Goal: Task Accomplishment & Management: Manage account settings

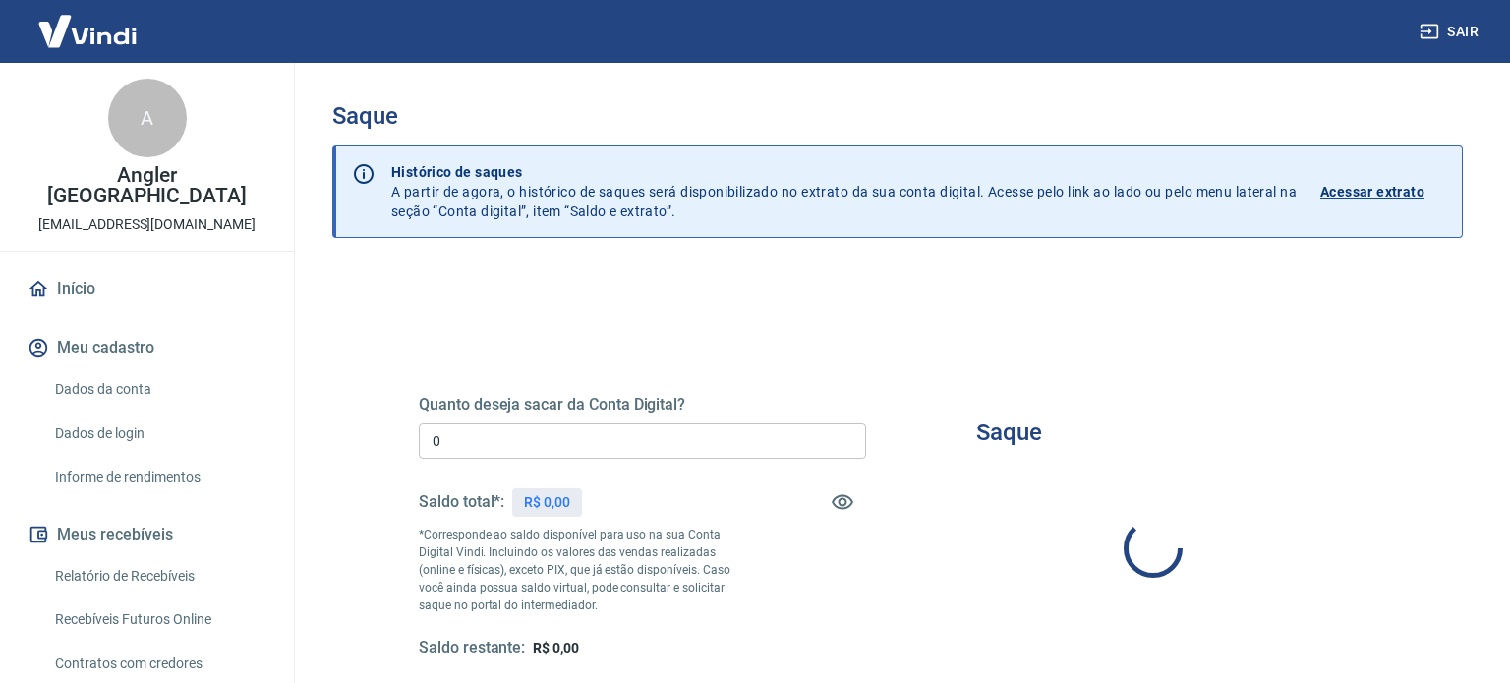
type input "R$ 0,00"
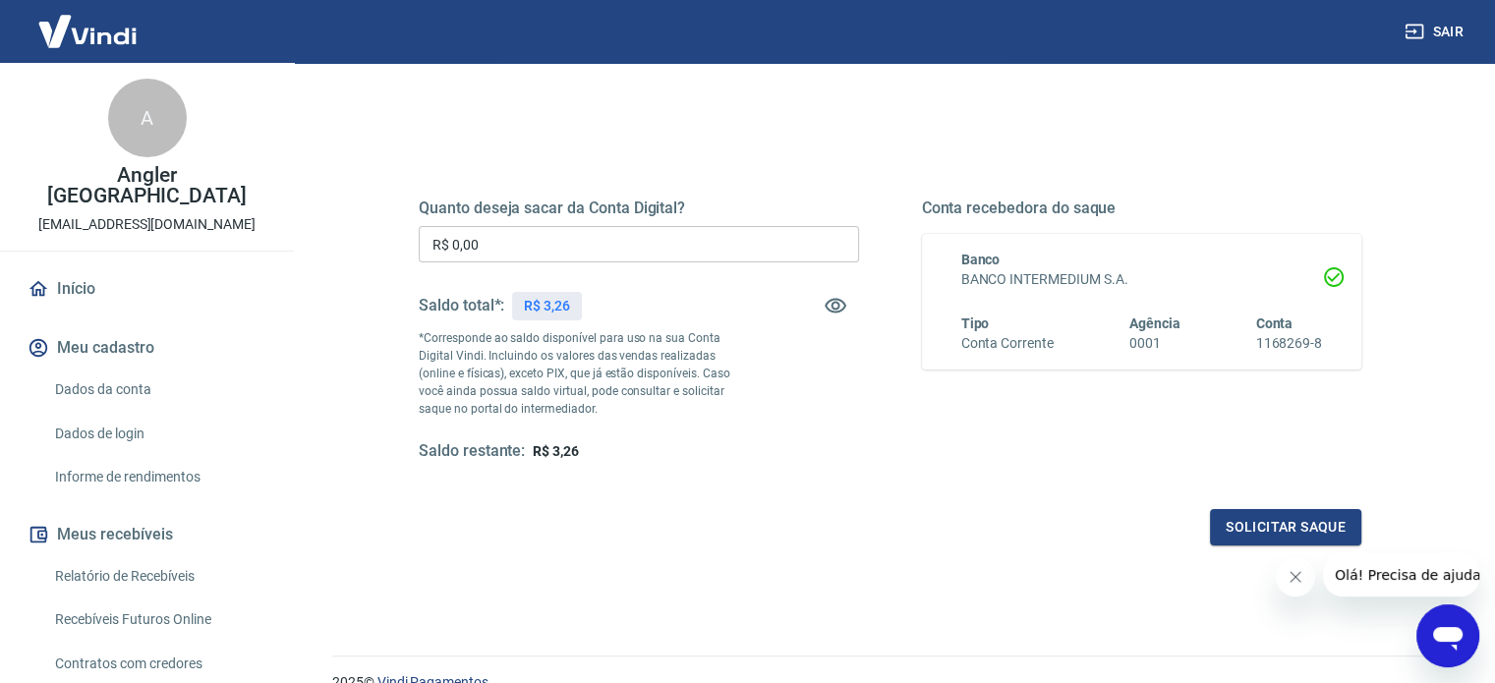
click at [125, 277] on link "Início" at bounding box center [147, 288] width 247 height 43
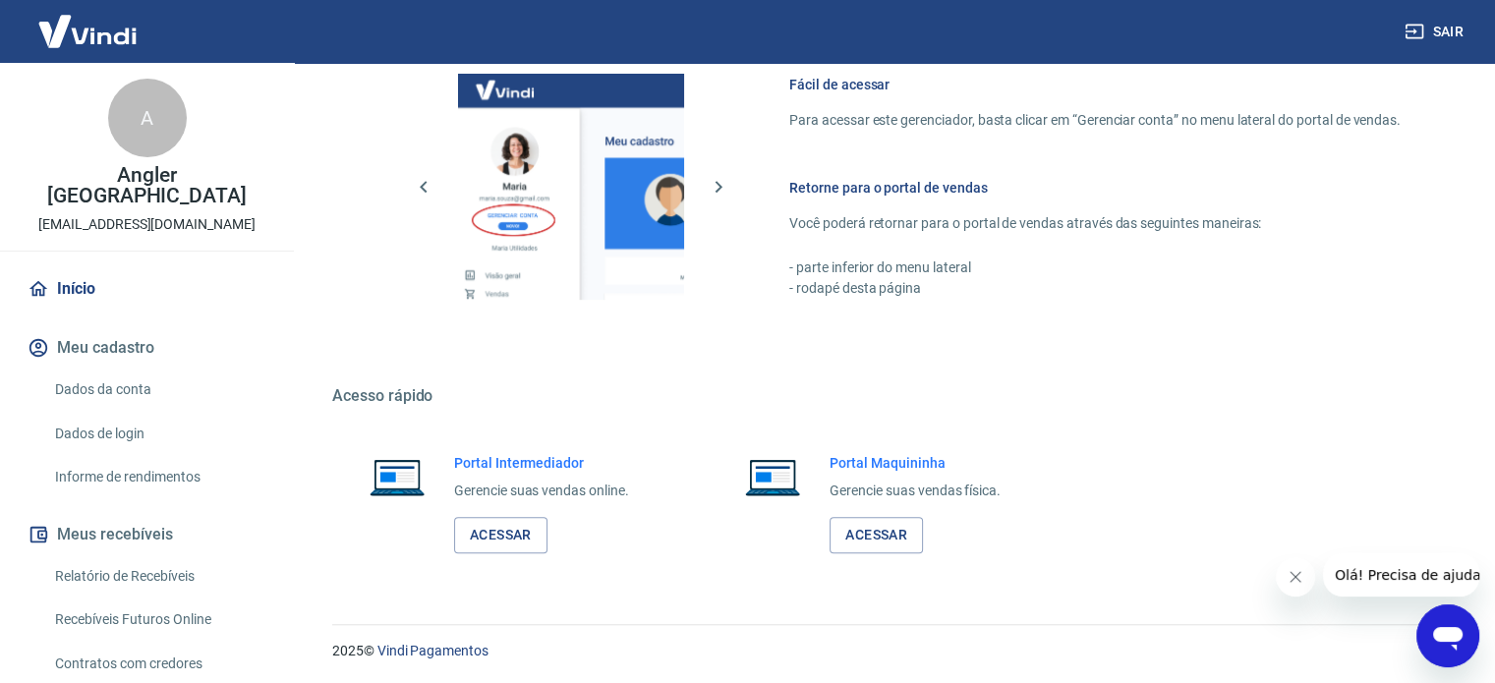
scroll to position [376, 0]
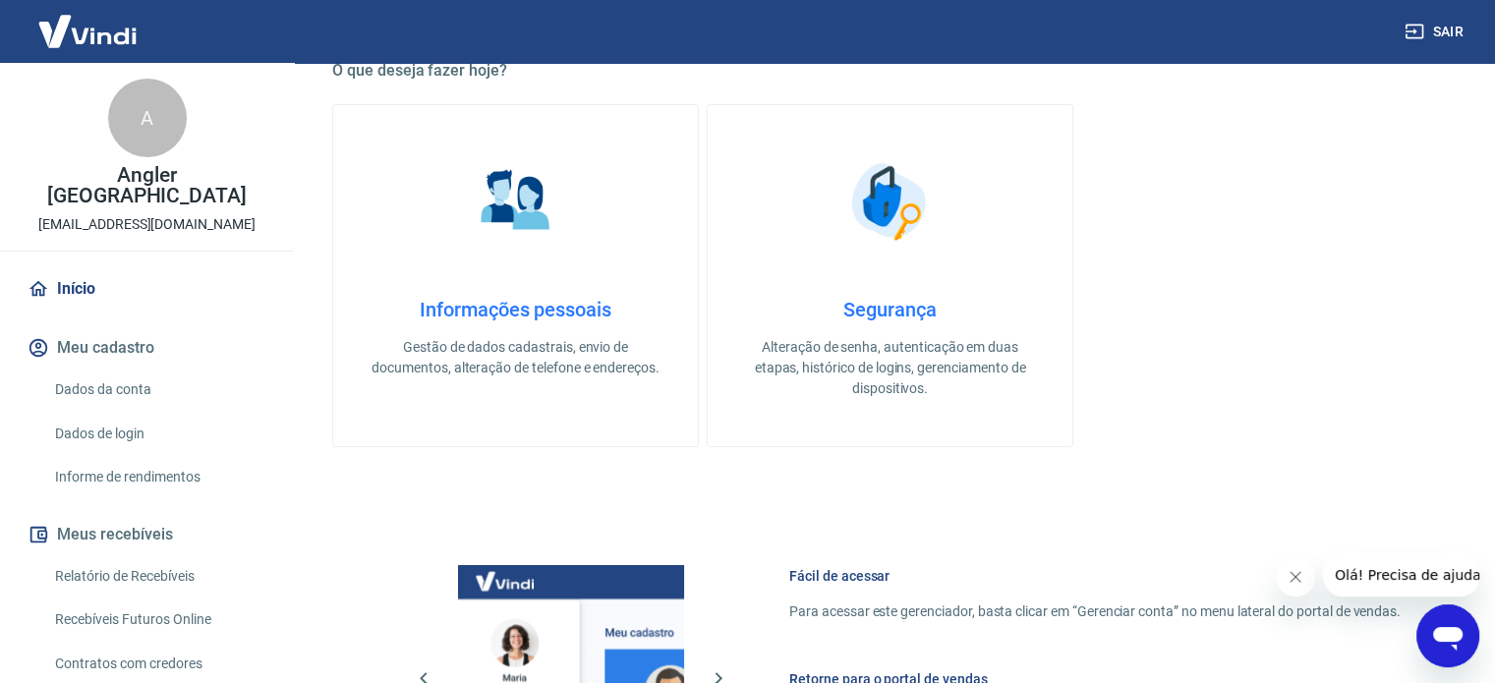
click at [119, 109] on div "A" at bounding box center [147, 118] width 79 height 79
click at [149, 191] on div "A Angler Brasil [EMAIL_ADDRESS][DOMAIN_NAME]" at bounding box center [147, 157] width 294 height 188
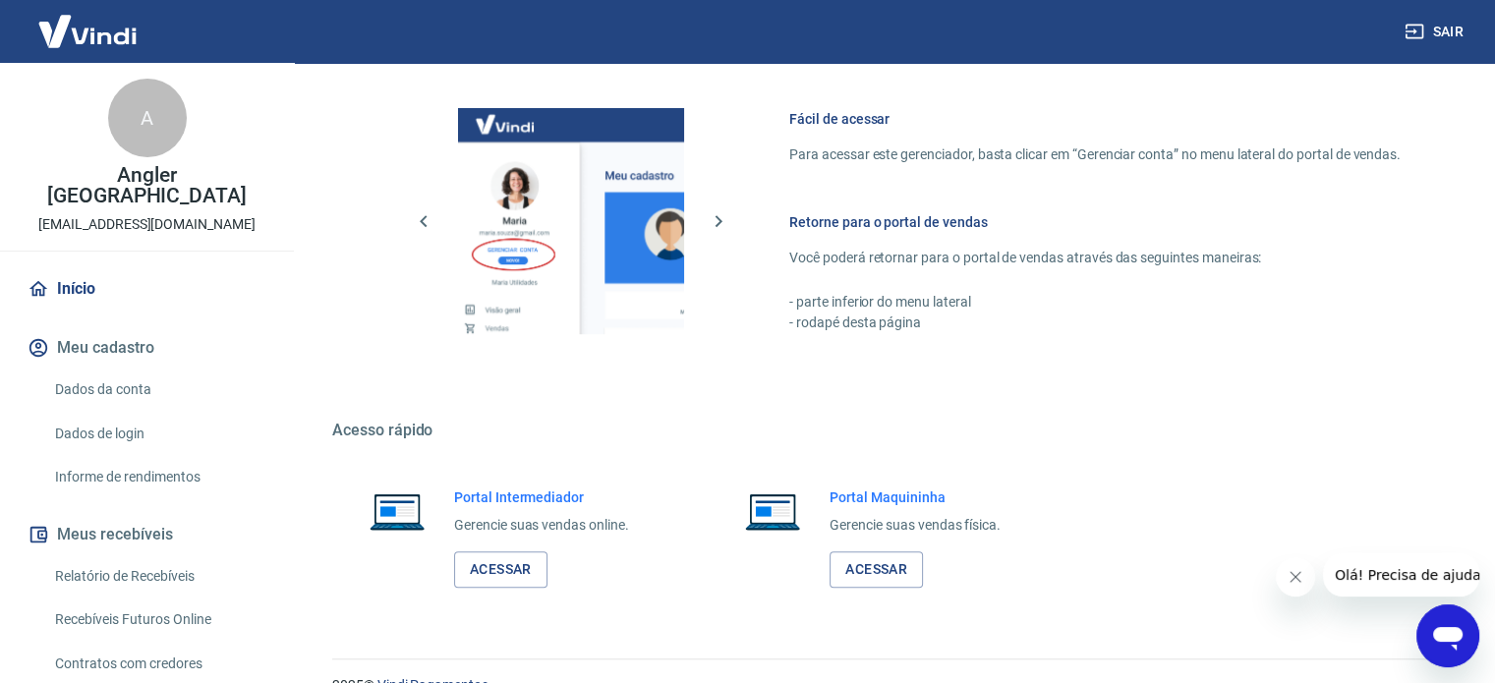
scroll to position [868, 0]
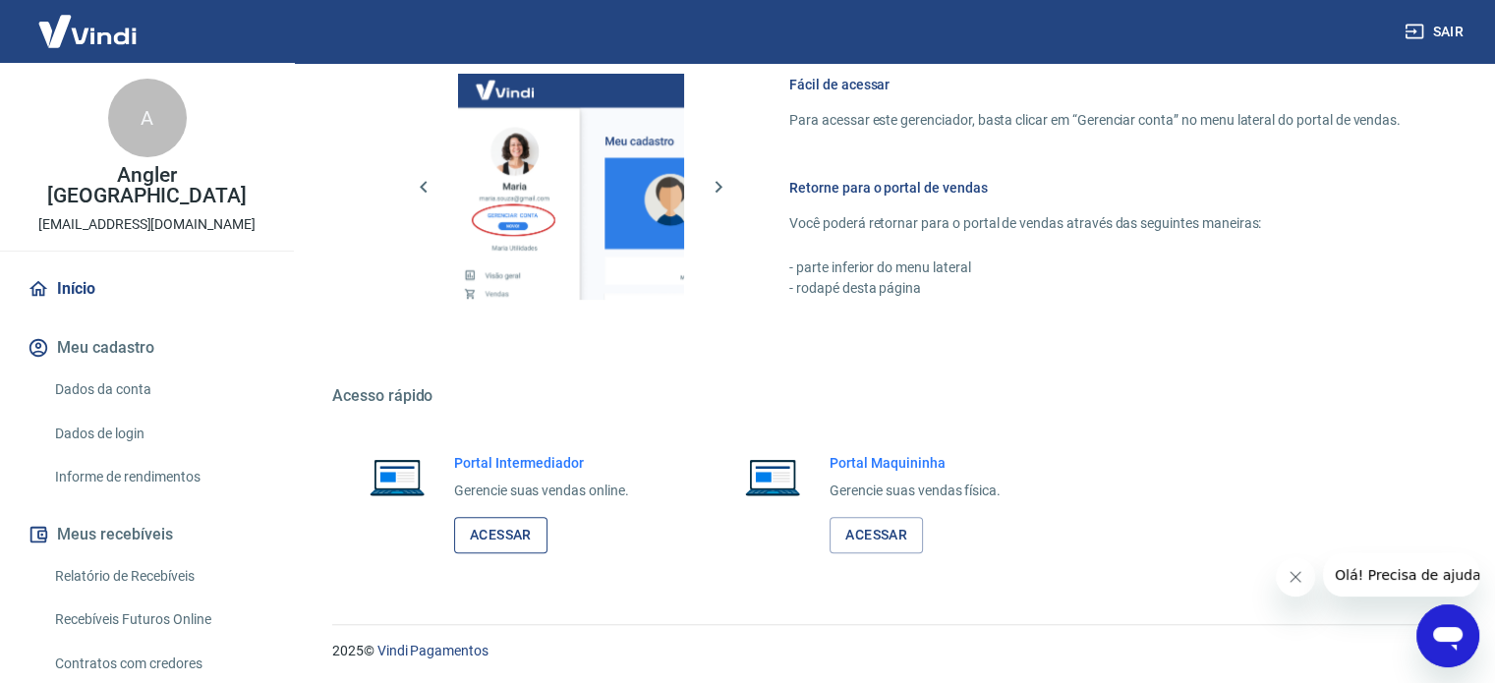
drag, startPoint x: 550, startPoint y: 526, endPoint x: 513, endPoint y: 531, distance: 37.7
click at [548, 526] on div "Portal Intermediador Gerencie suas vendas online. Acessar" at bounding box center [541, 503] width 175 height 100
click at [513, 531] on link "Acessar" at bounding box center [500, 535] width 93 height 36
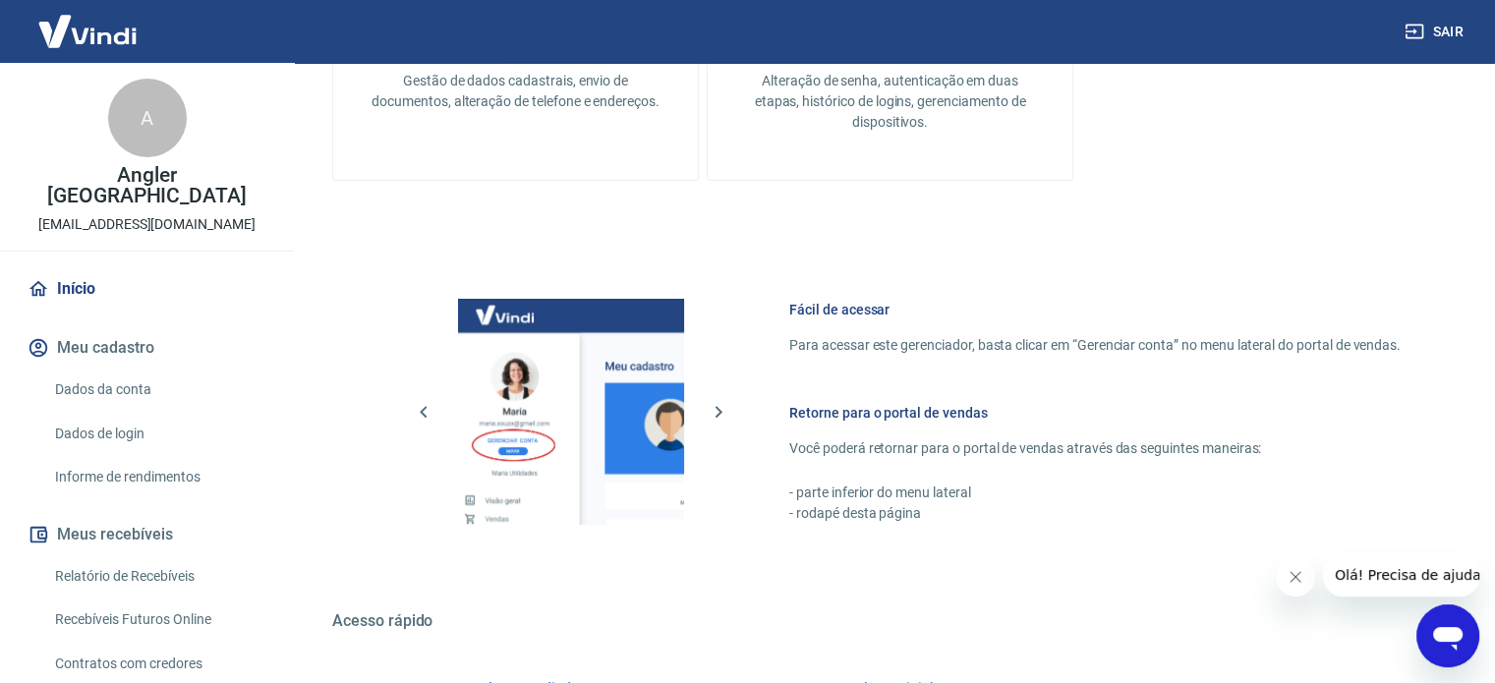
scroll to position [573, 0]
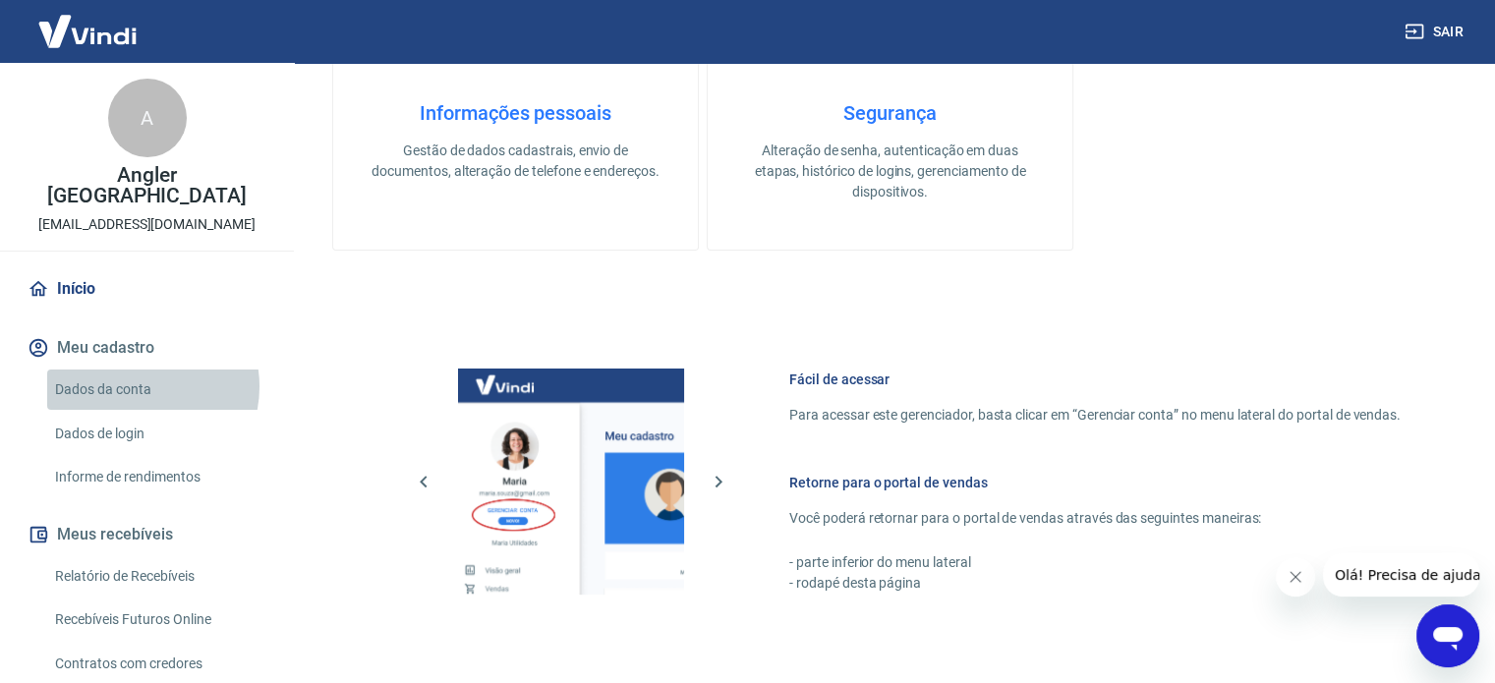
click at [136, 370] on link "Dados da conta" at bounding box center [158, 390] width 223 height 40
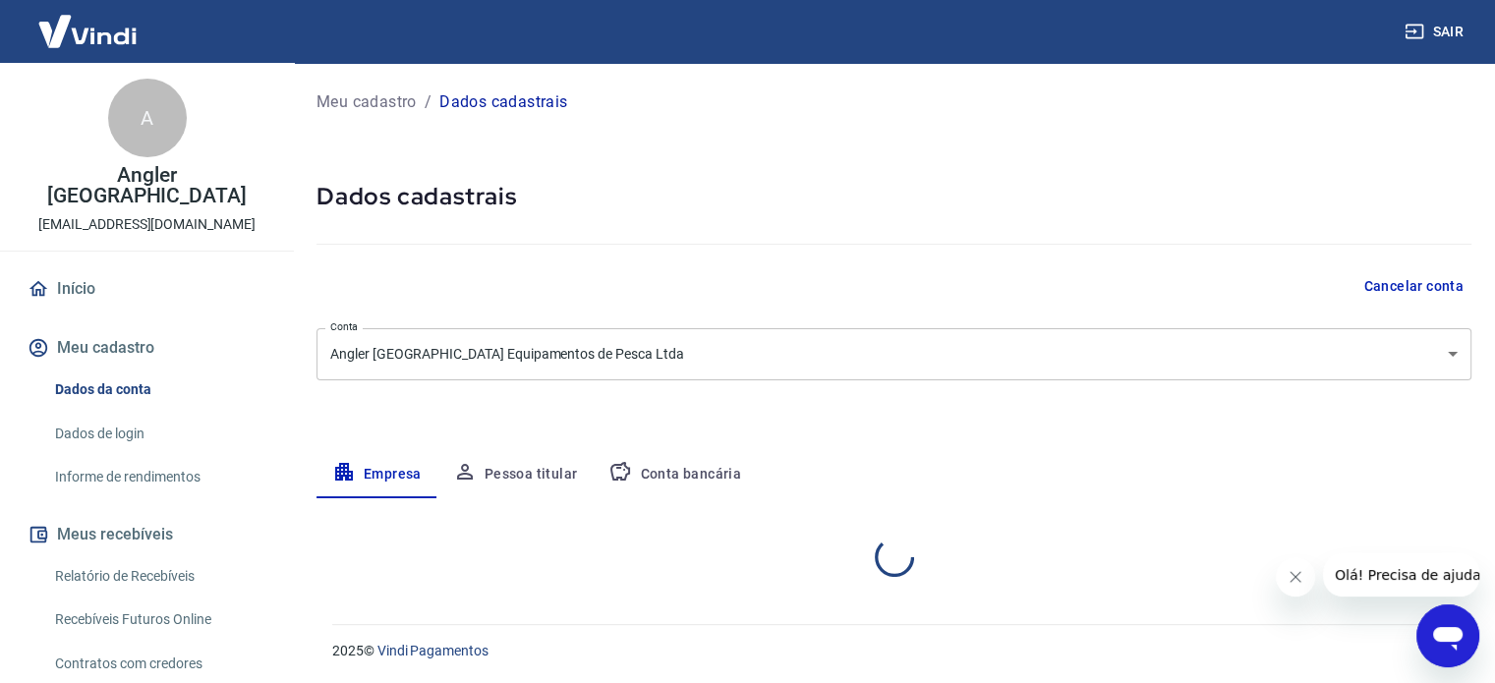
select select "MG"
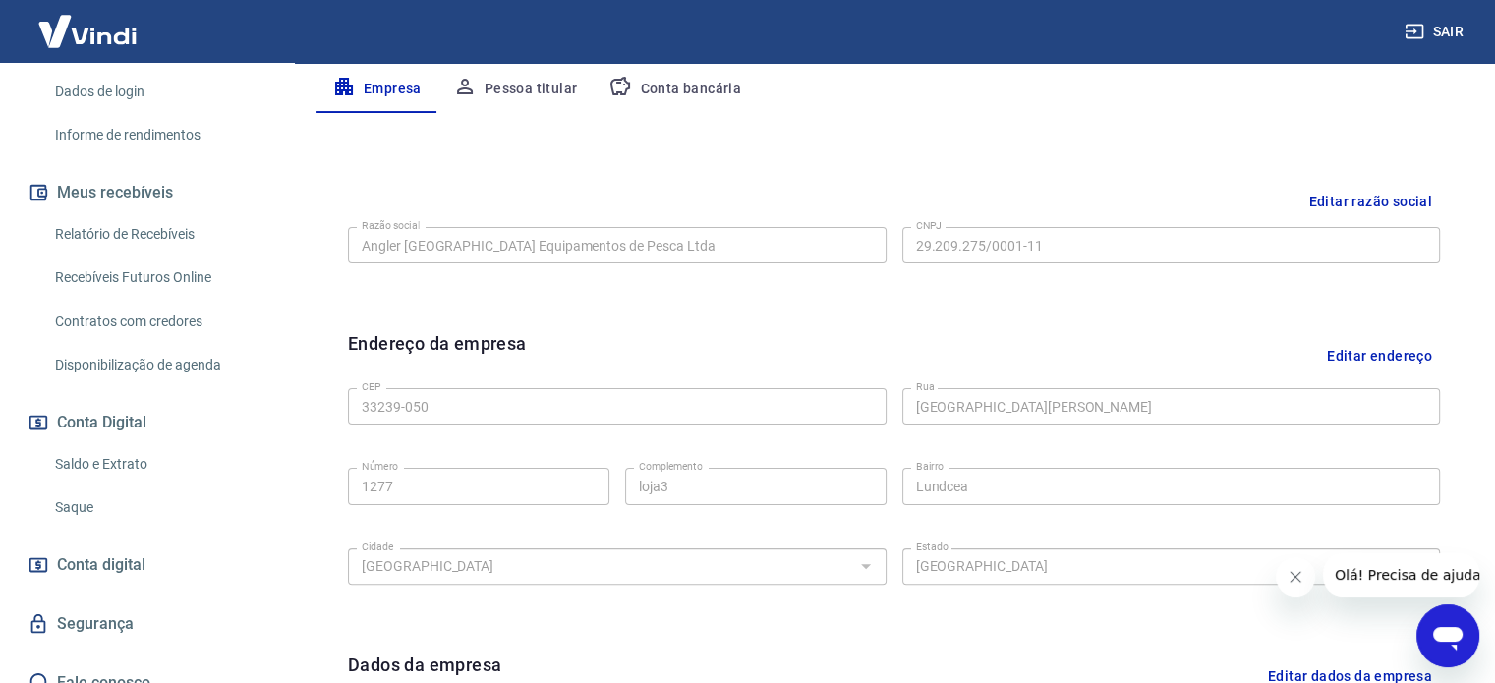
scroll to position [393, 0]
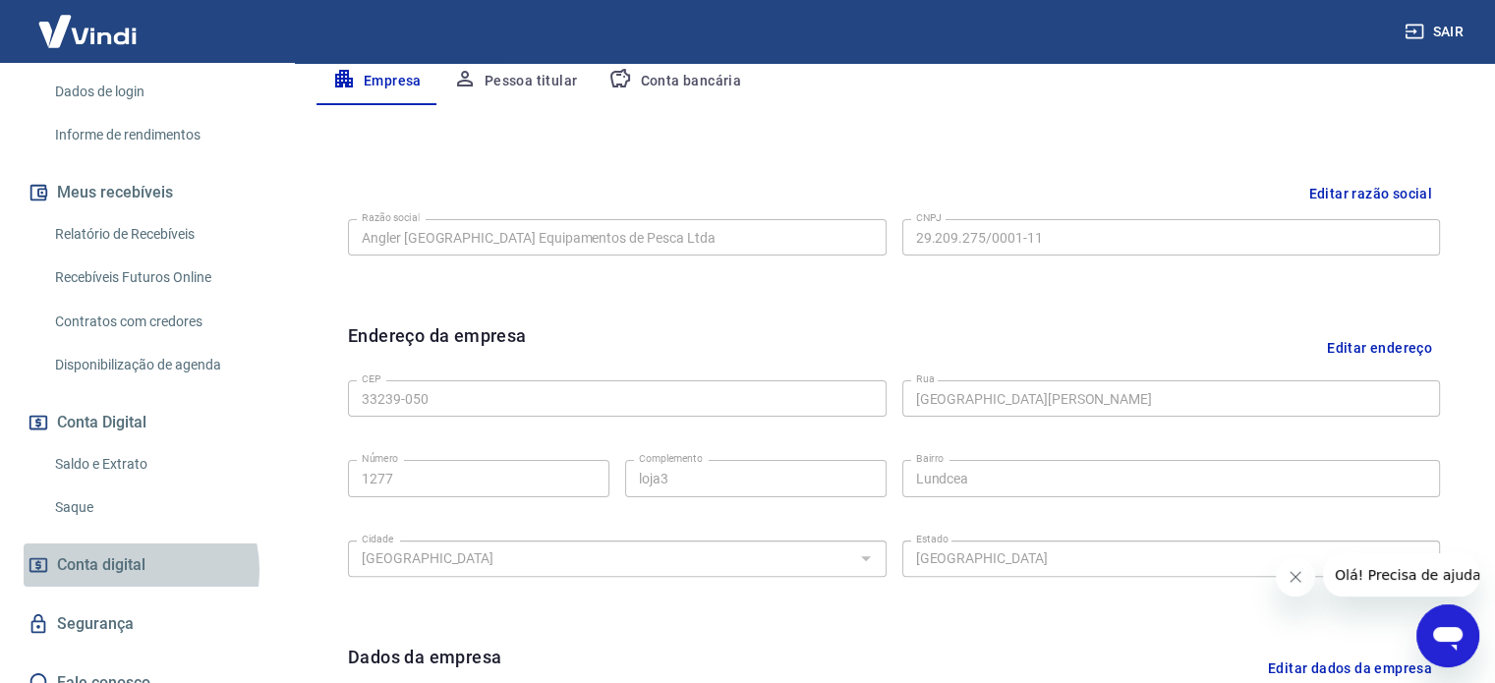
click at [130, 551] on span "Conta digital" at bounding box center [101, 565] width 88 height 28
